Goal: Use online tool/utility: Utilize a website feature to perform a specific function

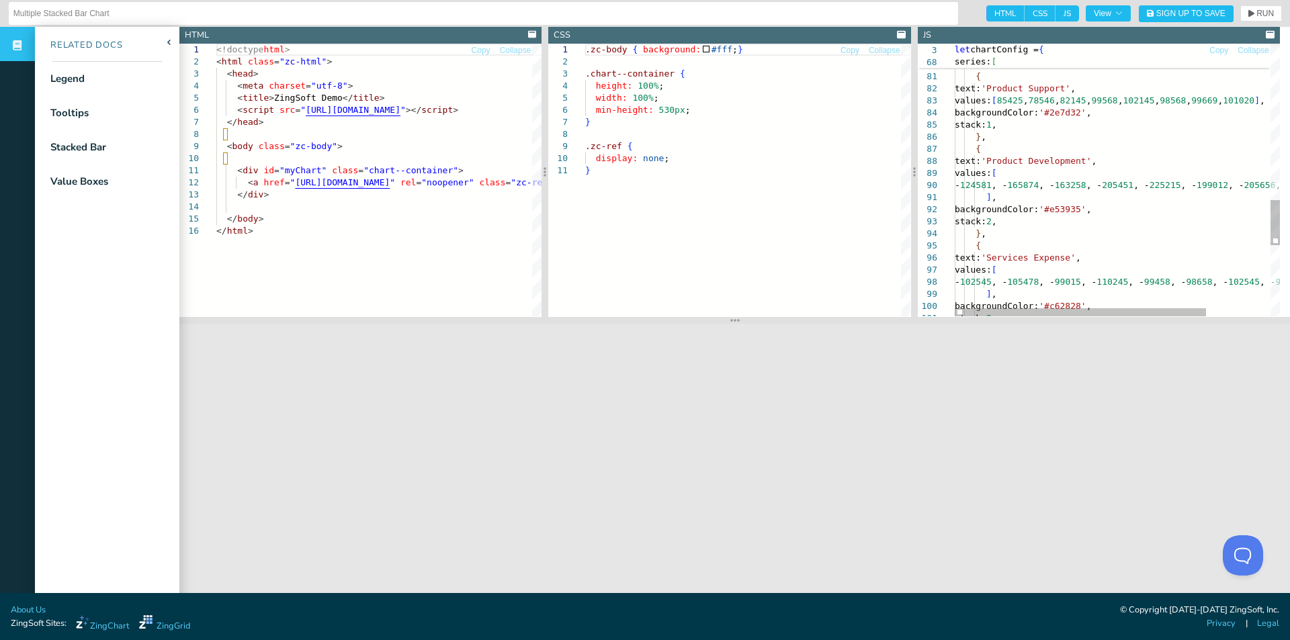
type textarea "], backgroundColor: '#e53935', stack: 2, }, { text: 'Services Expense', values:…"
drag, startPoint x: 983, startPoint y: 227, endPoint x: 1035, endPoint y: 218, distance: 52.5
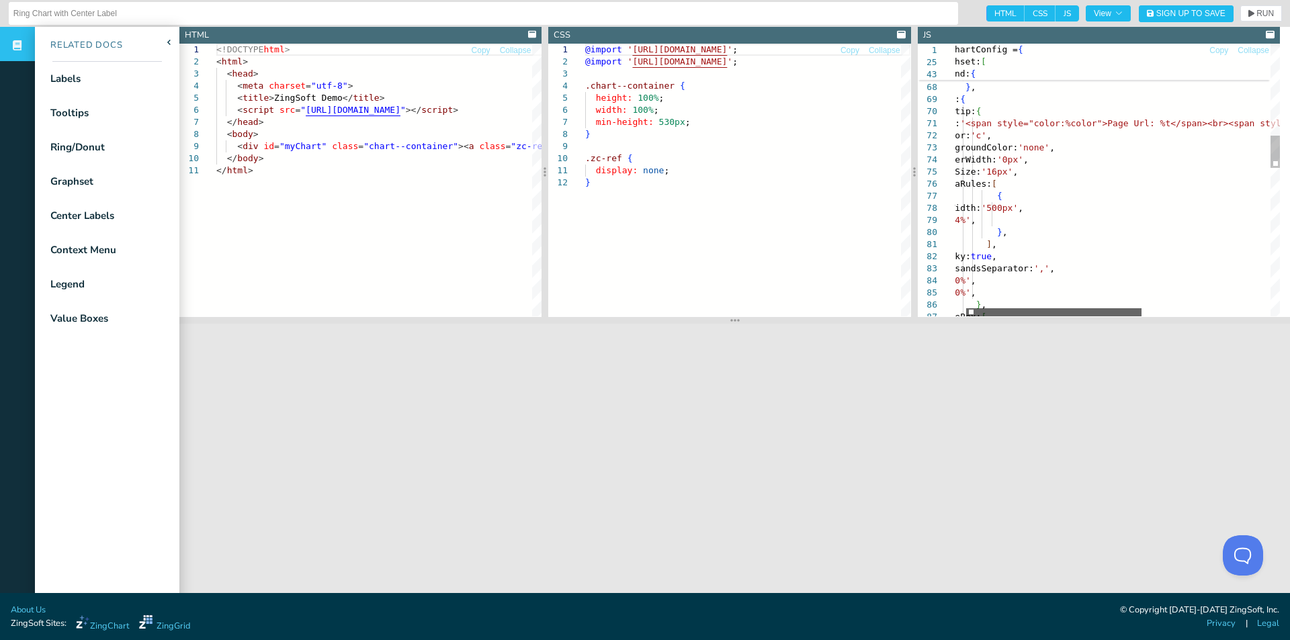
click at [1090, 315] on div at bounding box center [1053, 312] width 175 height 8
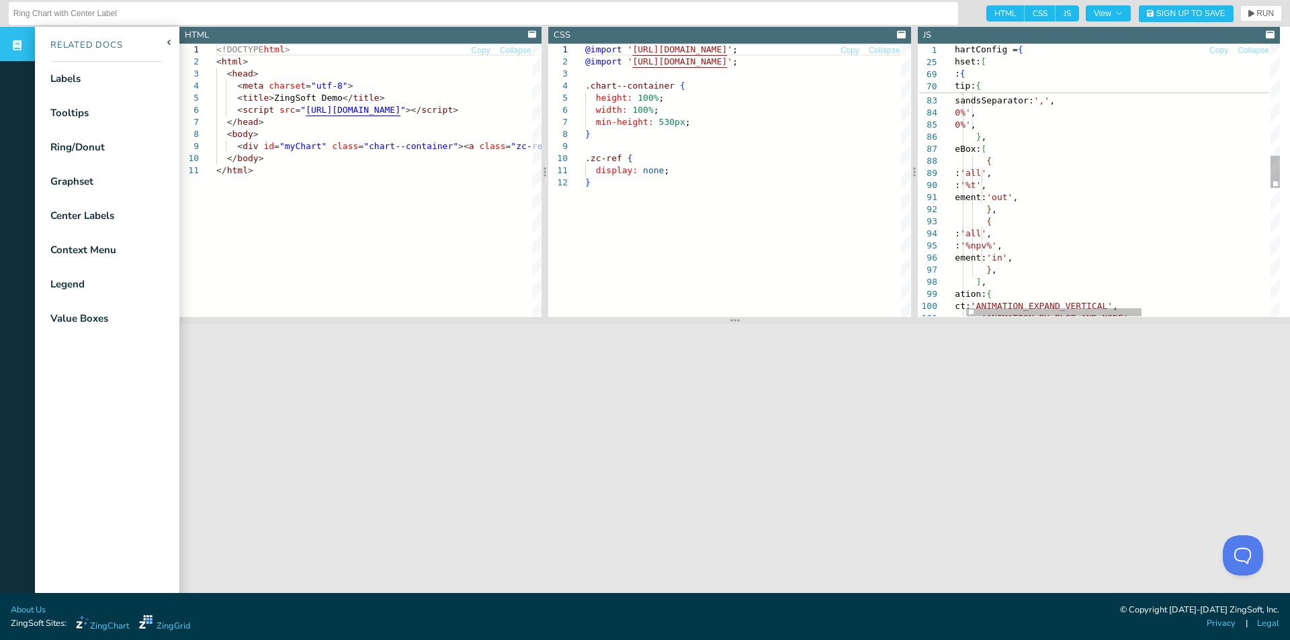
type textarea "placement: 'out', }, { type: 'all', text: '%npv%', placement: 'in', }, ], anima…"
drag, startPoint x: 988, startPoint y: 256, endPoint x: 1077, endPoint y: 259, distance: 89.4
click at [1077, 259] on div "maxWidth: '500px' , y: '54%' , } , ] , sticky: true , thousandsSeparator: ',' ,…" at bounding box center [1226, 249] width 585 height 2292
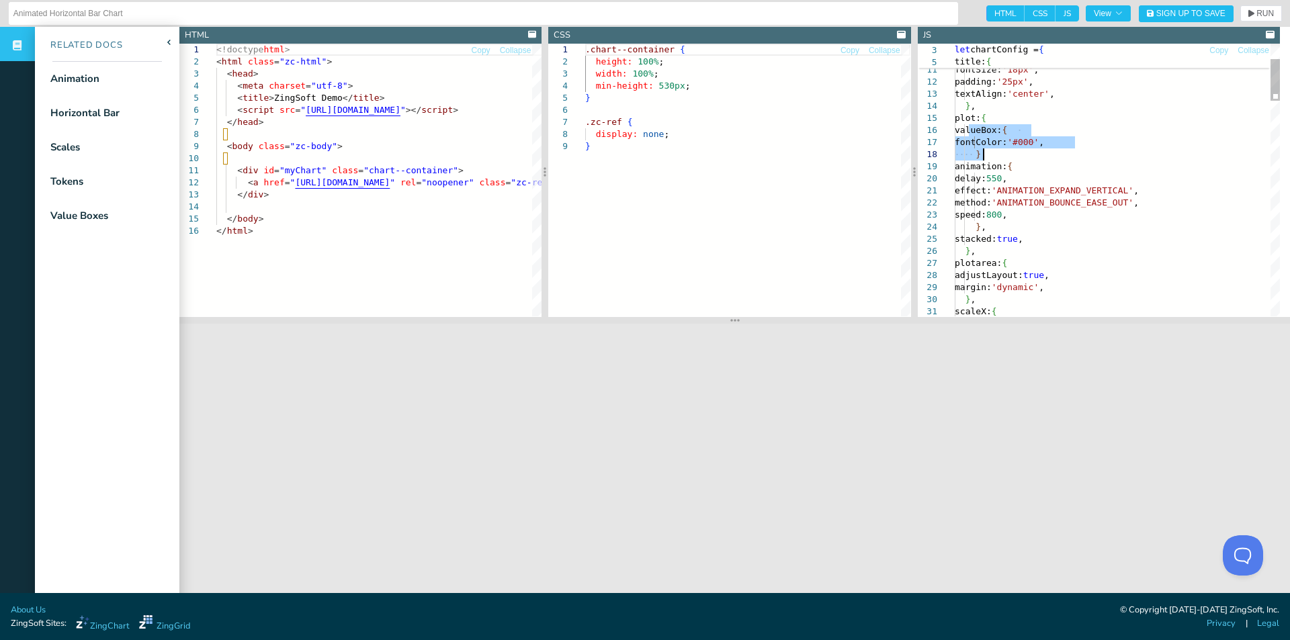
drag, startPoint x: 971, startPoint y: 130, endPoint x: 995, endPoint y: 154, distance: 34.2
type textarea "effect: 'ANIMATION_EXPAND_VERTICAL', method: 'ANIMATION_BOUNCE_EASE_OUT', speed…"
